Goal: Learn about a topic: Learn about a topic

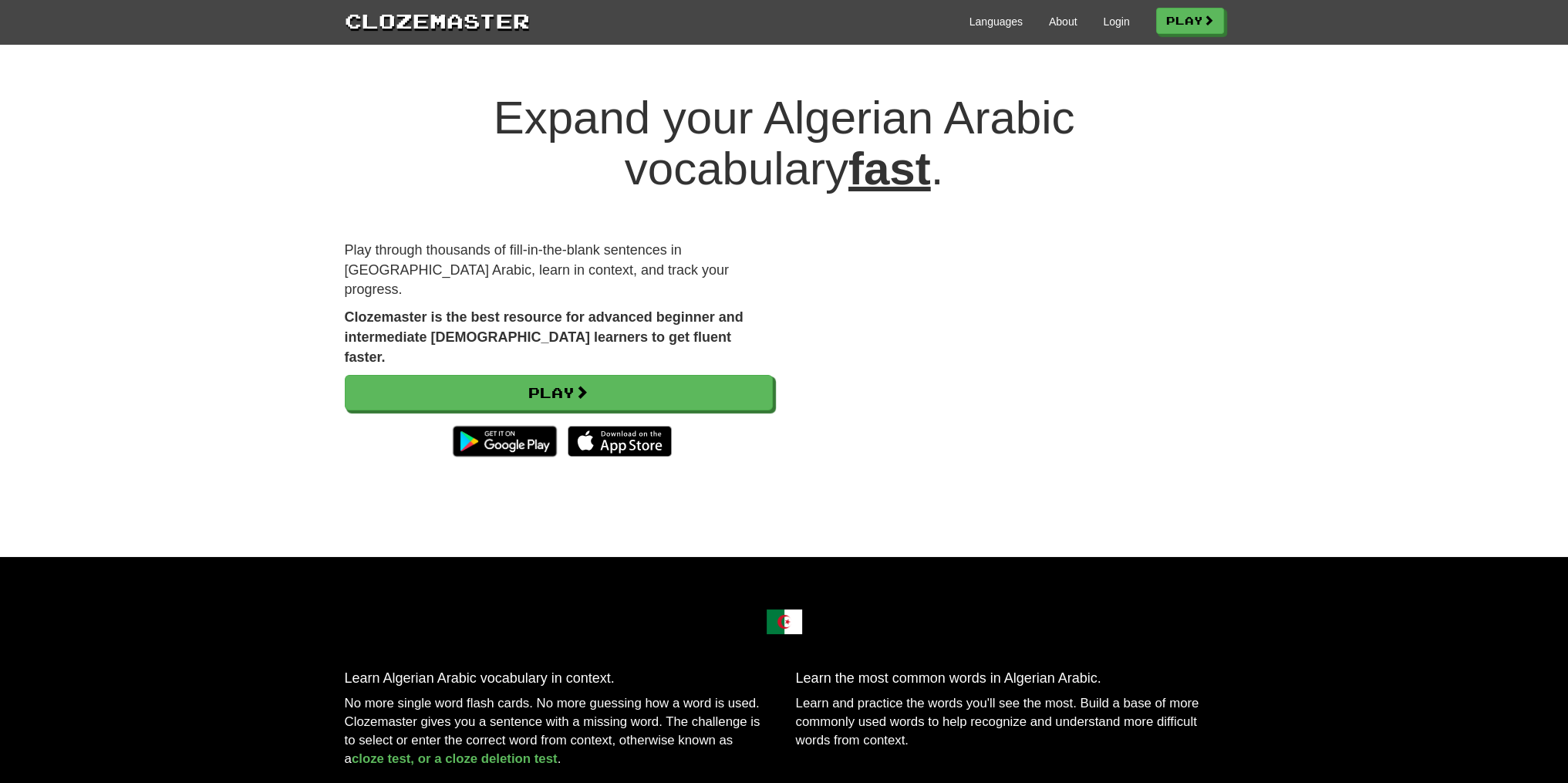
drag, startPoint x: 448, startPoint y: 82, endPoint x: 409, endPoint y: 2, distance: 89.0
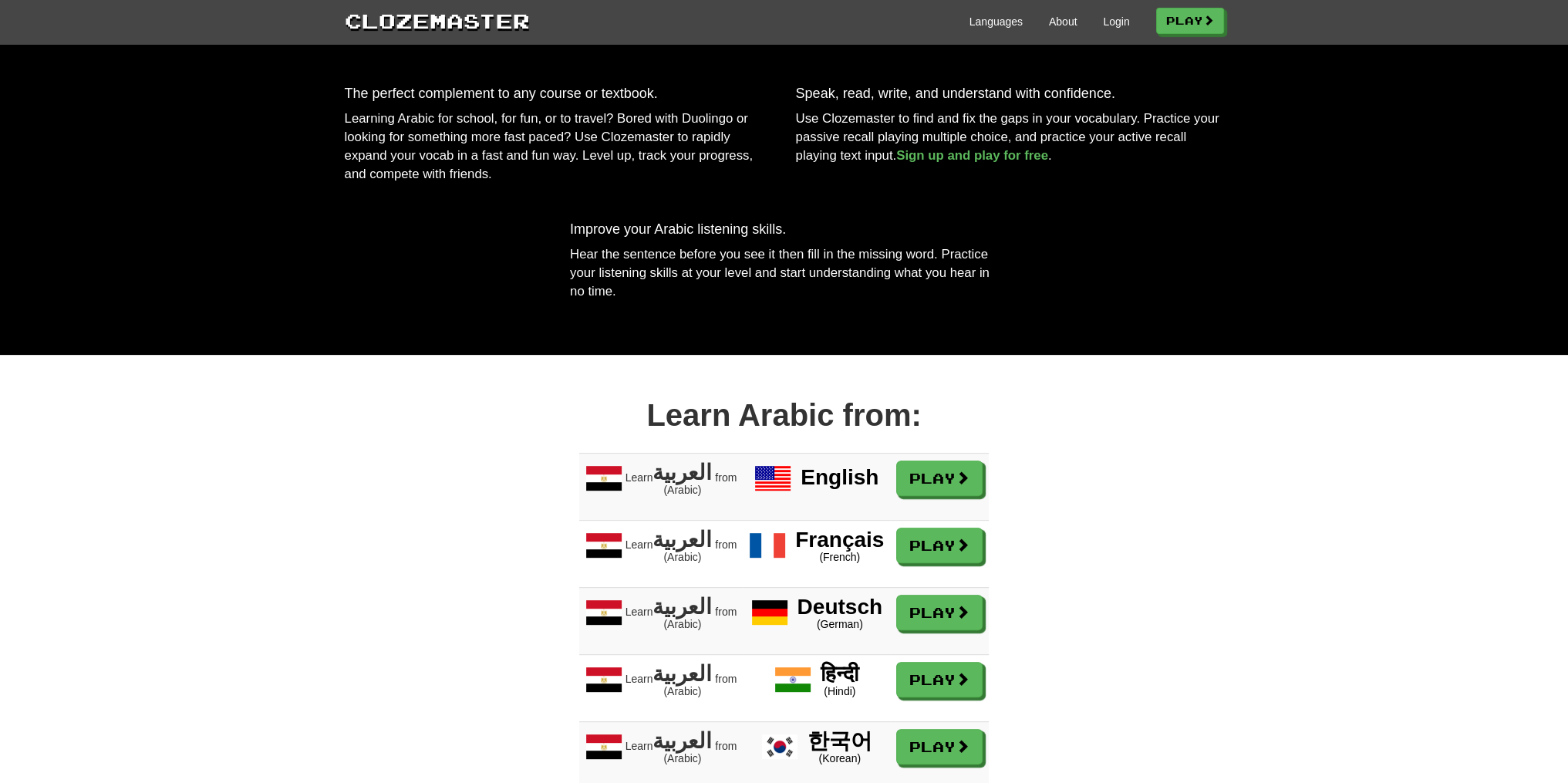
scroll to position [654, 0]
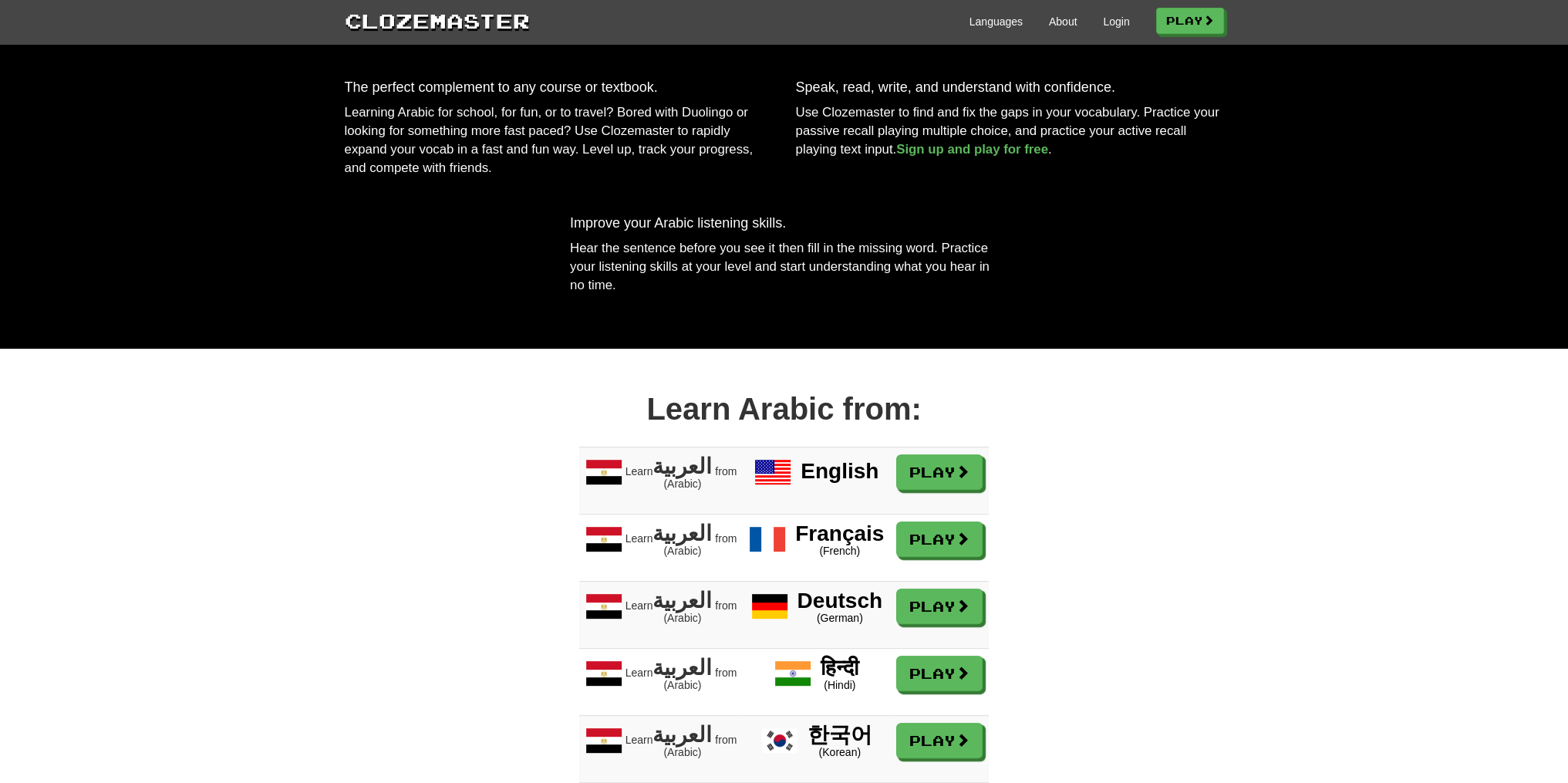
drag, startPoint x: 650, startPoint y: 348, endPoint x: 644, endPoint y: 340, distance: 10.0
